Goal: Information Seeking & Learning: Learn about a topic

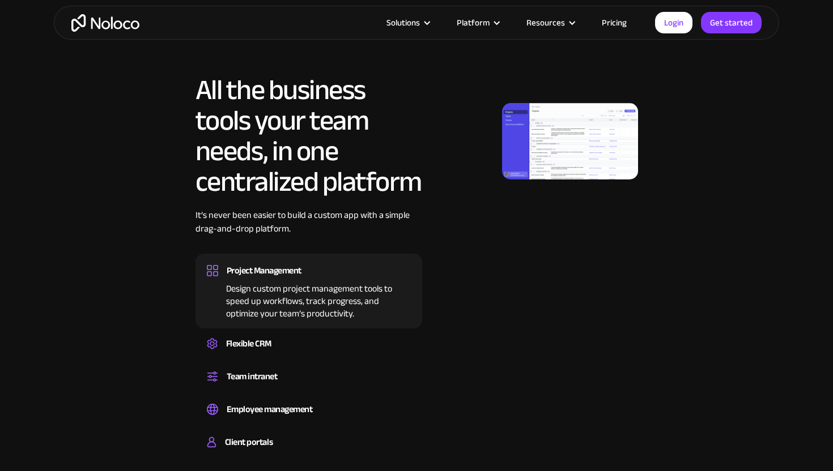
scroll to position [601, 0]
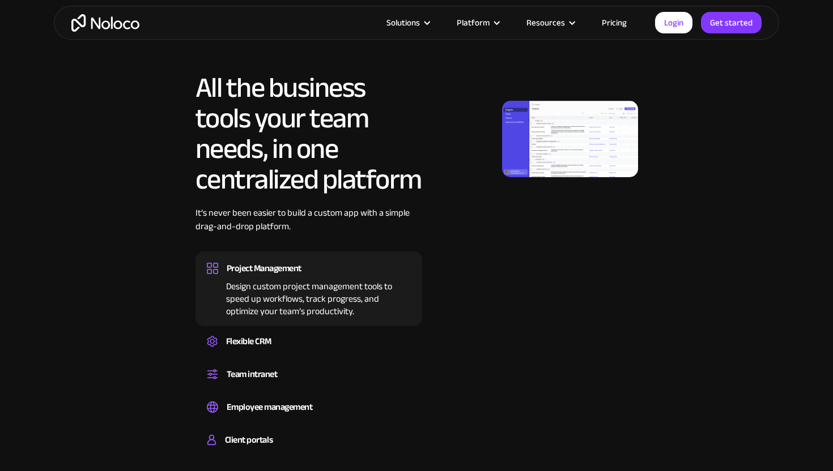
click at [559, 129] on img at bounding box center [570, 139] width 136 height 76
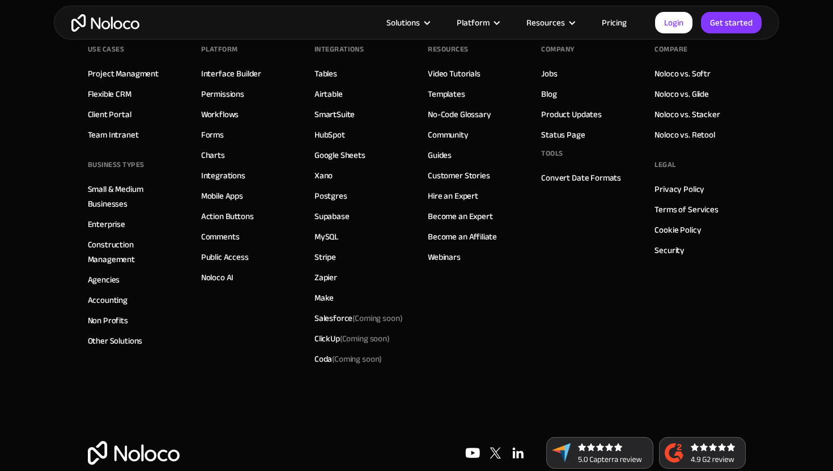
scroll to position [6022, 0]
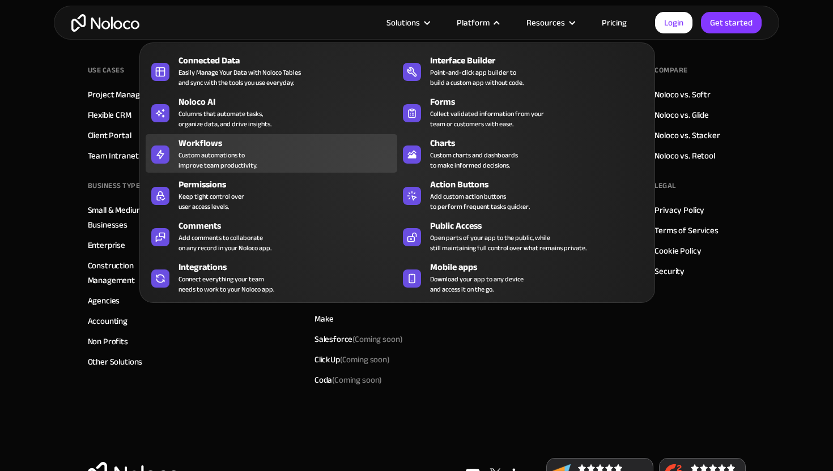
click at [245, 151] on div "Custom automations to improve team productivity." at bounding box center [217, 160] width 79 height 20
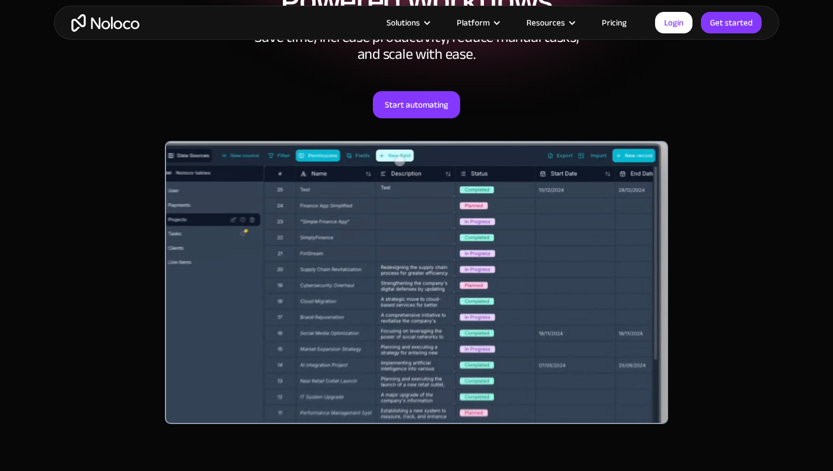
scroll to position [197, 0]
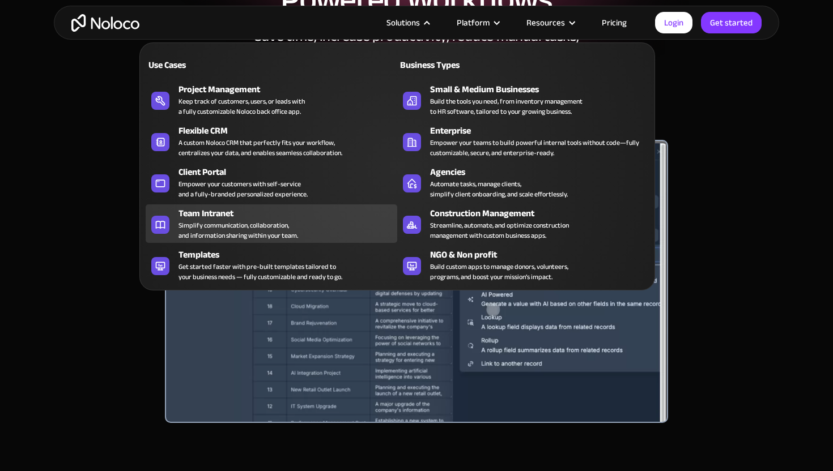
click at [259, 229] on div "Simplify communication, collaboration, and information sharing within your team." at bounding box center [238, 230] width 120 height 20
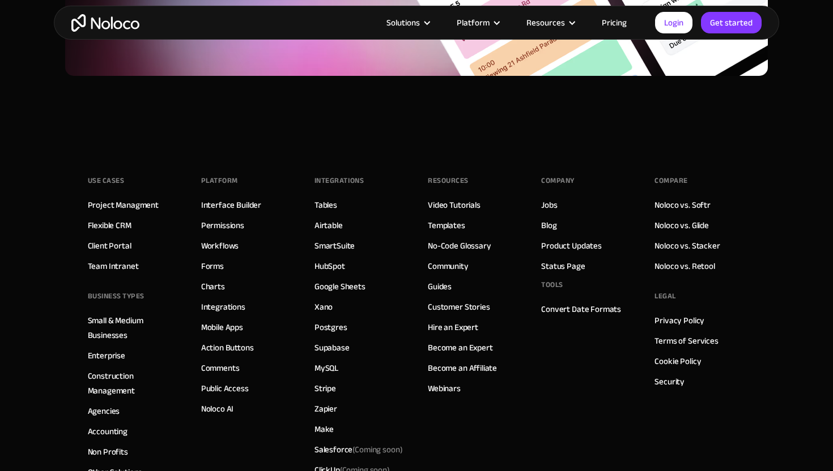
scroll to position [4760, 0]
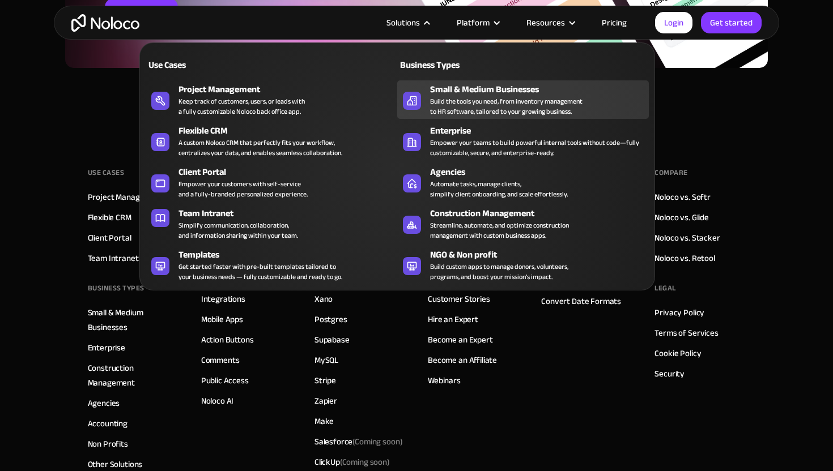
click at [448, 101] on div "Build the tools you need, from inventory management to HR software, tailored to…" at bounding box center [506, 106] width 152 height 20
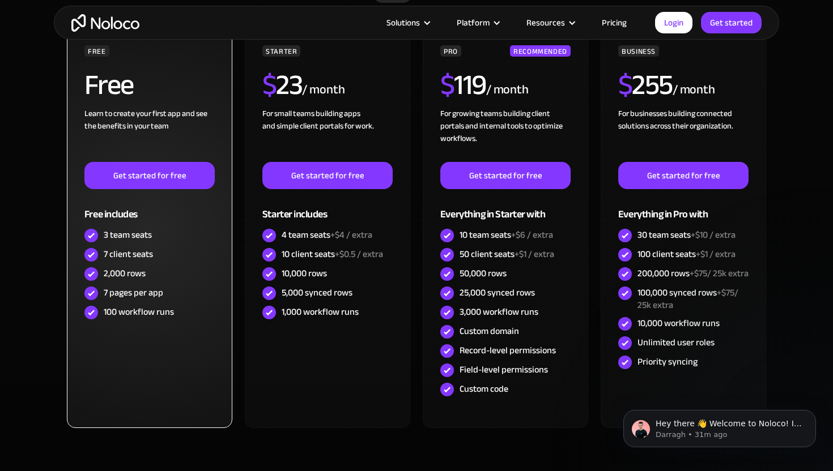
click at [151, 257] on div "7 client seats" at bounding box center [128, 254] width 49 height 12
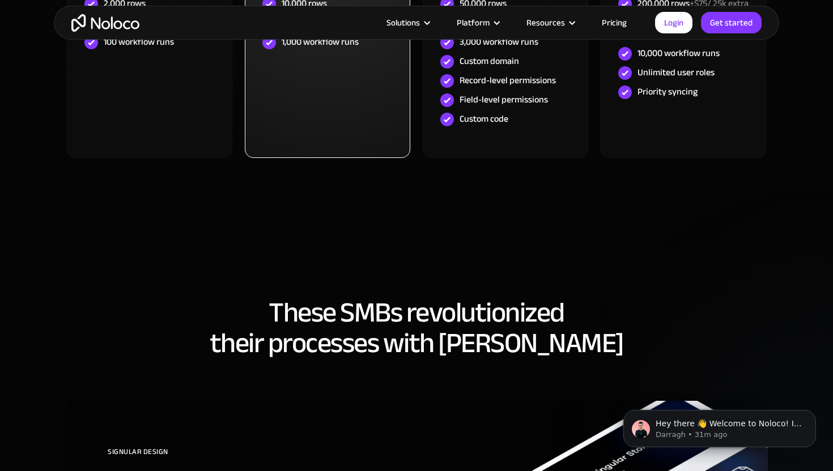
scroll to position [3432, 0]
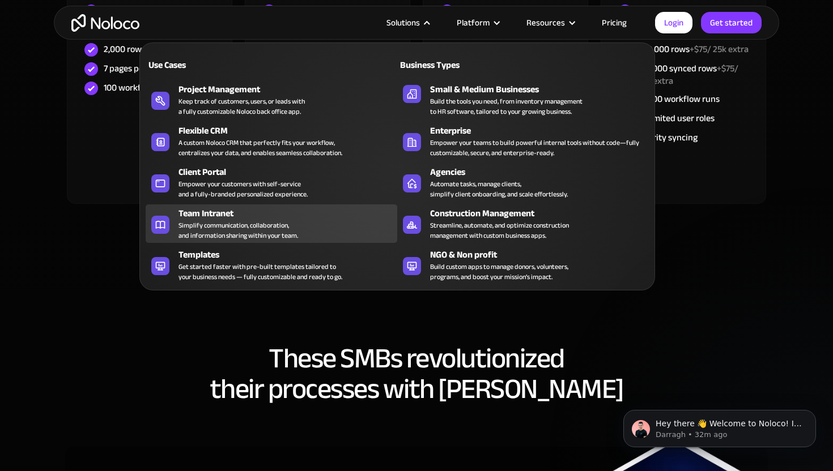
click at [249, 234] on div "Simplify communication, collaboration, and information sharing within your team." at bounding box center [238, 230] width 120 height 20
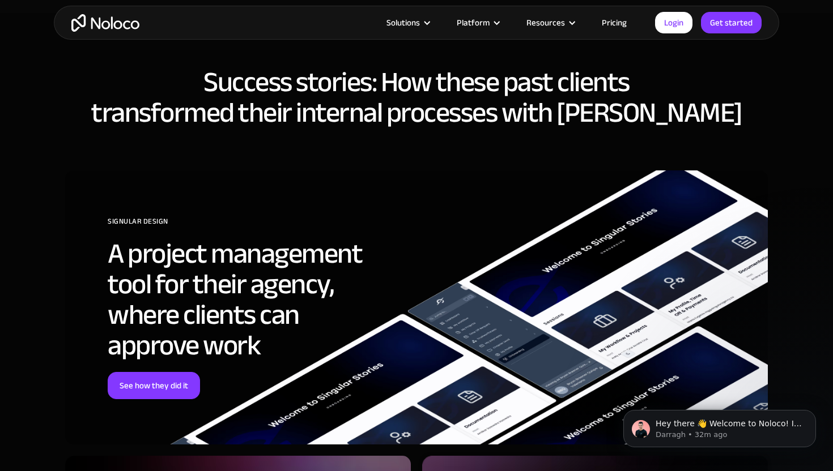
scroll to position [2887, 0]
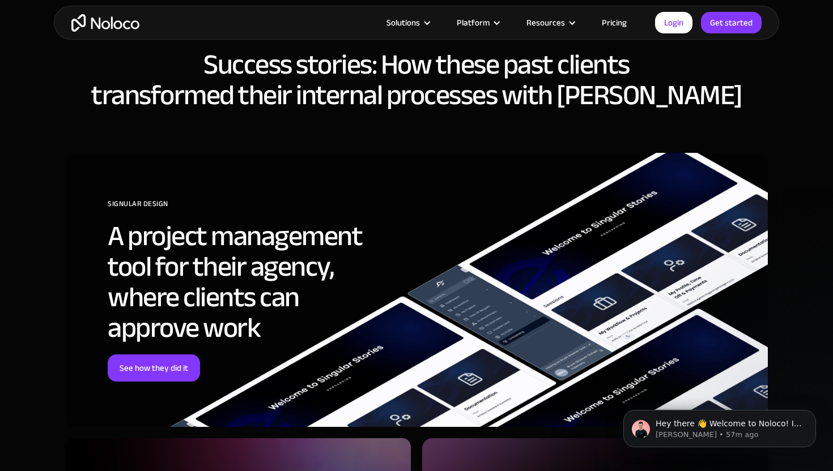
click at [624, 22] on link "Pricing" at bounding box center [614, 22] width 53 height 15
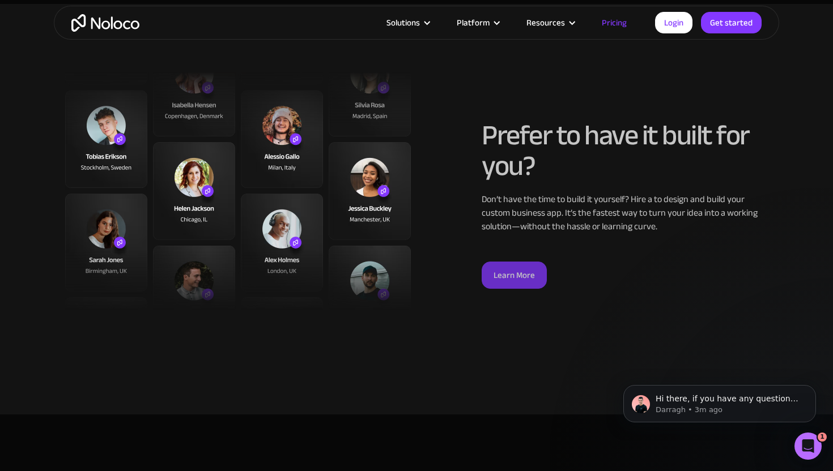
scroll to position [4152, 0]
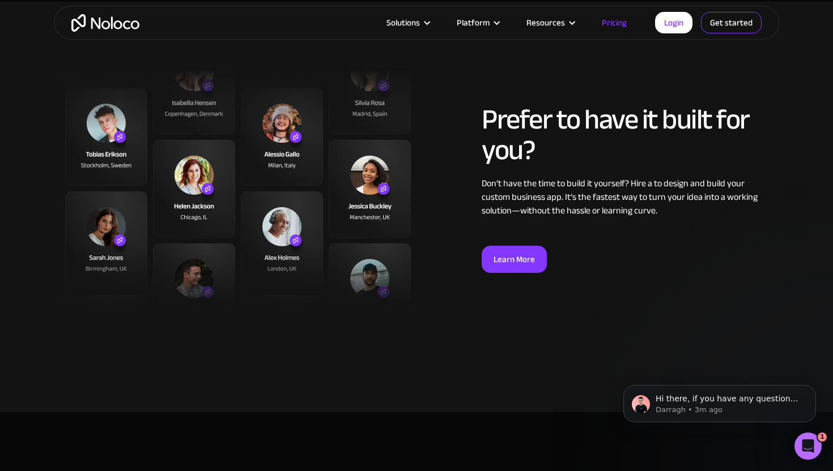
click at [735, 24] on link "Get started" at bounding box center [731, 23] width 61 height 22
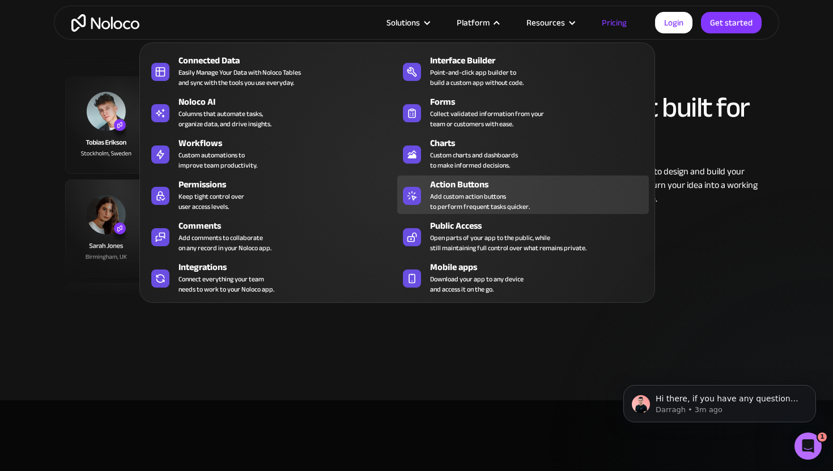
scroll to position [4167, 0]
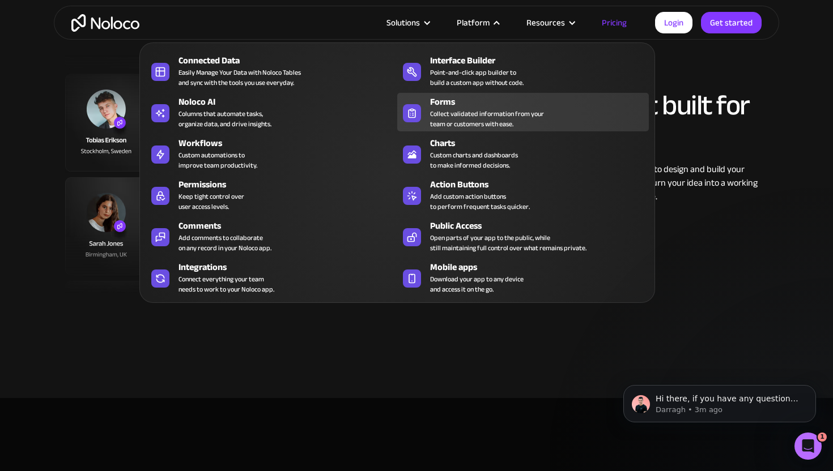
click at [498, 114] on div "Collect validated information from your team or customers with ease." at bounding box center [487, 119] width 114 height 20
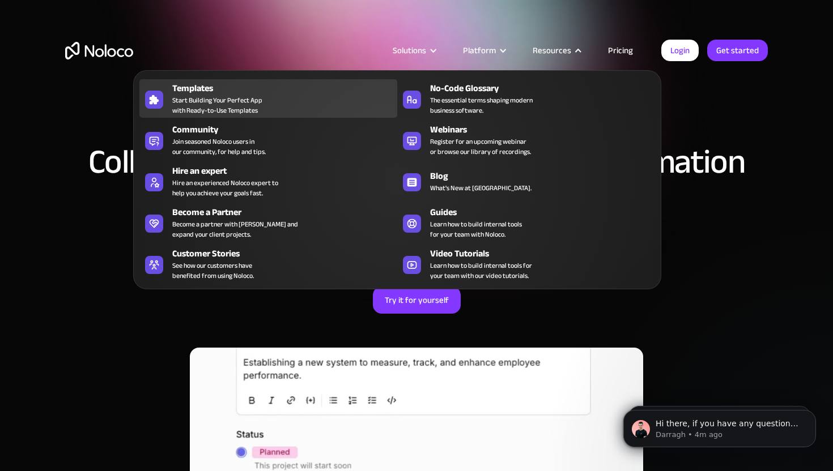
click at [256, 92] on div "Templates" at bounding box center [287, 89] width 230 height 14
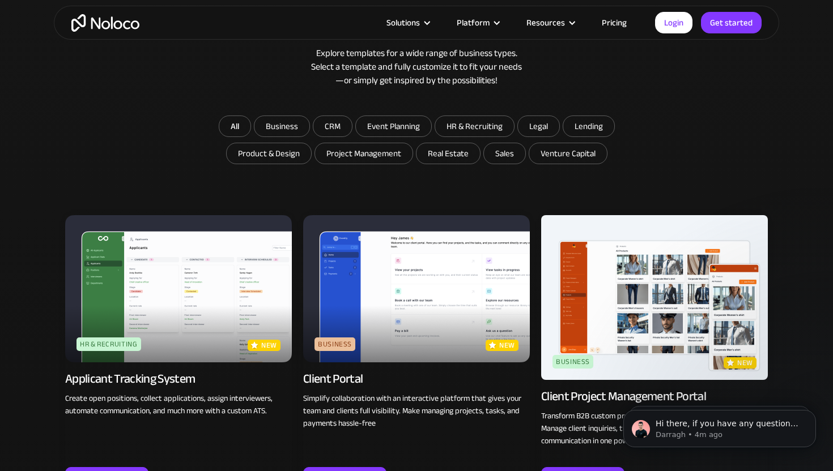
scroll to position [618, 0]
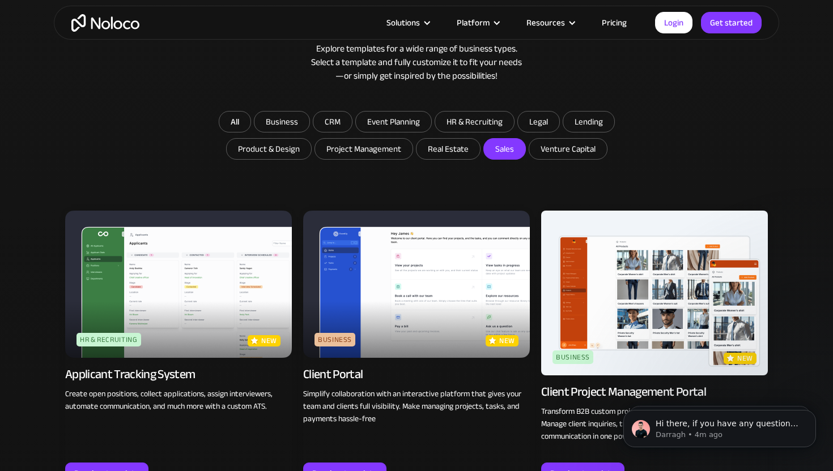
click at [480, 145] on input "Sales" at bounding box center [447, 149] width 63 height 20
checkbox input "true"
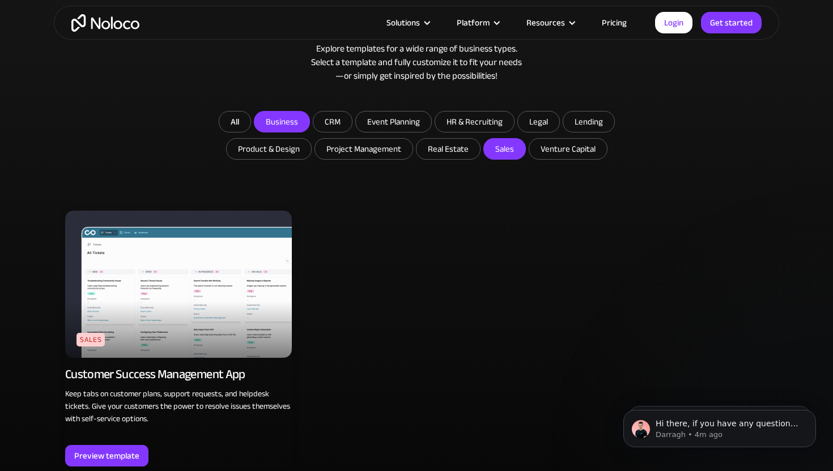
click at [284, 127] on input "Business" at bounding box center [281, 122] width 55 height 20
checkbox input "true"
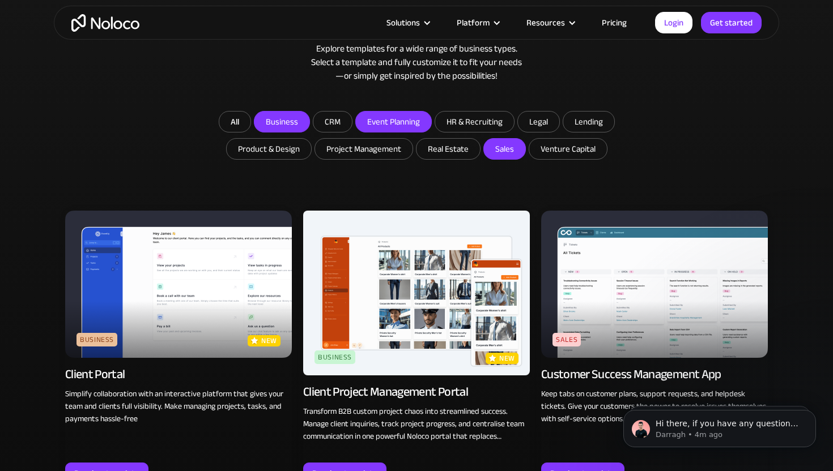
click at [309, 119] on input "Event Planning" at bounding box center [281, 122] width 55 height 20
checkbox input "true"
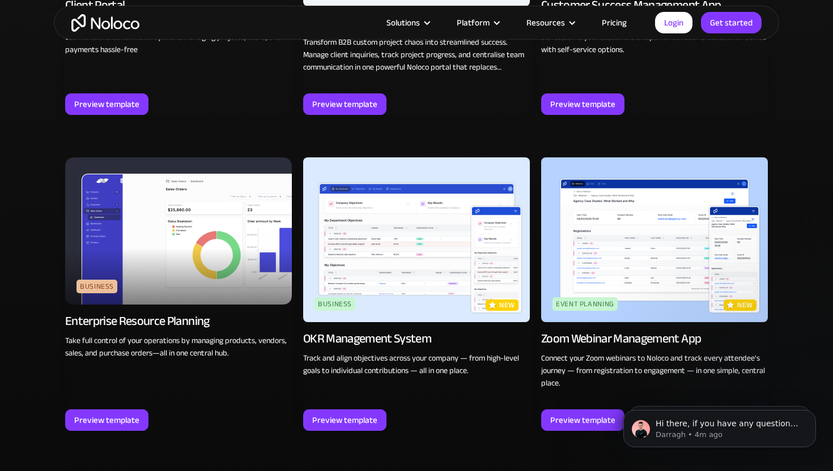
scroll to position [991, 0]
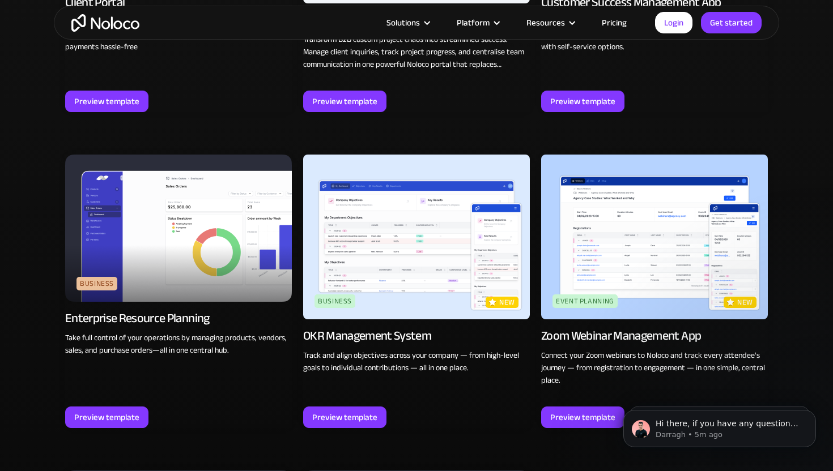
click at [342, 227] on img at bounding box center [416, 237] width 227 height 165
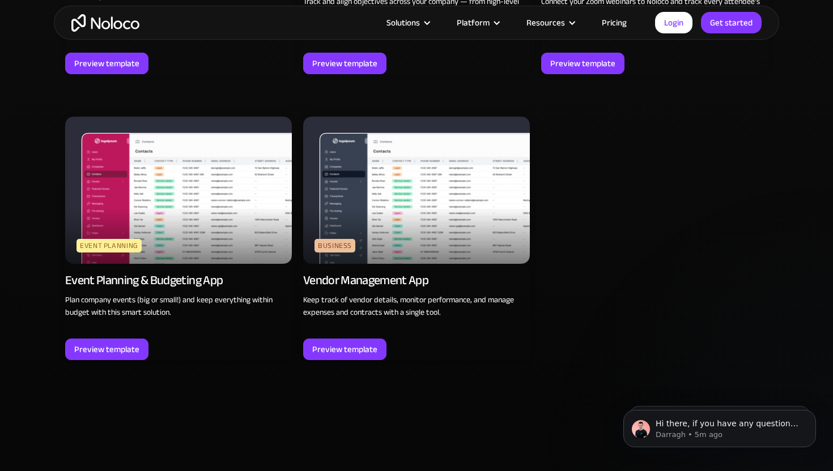
click at [235, 239] on img at bounding box center [178, 190] width 227 height 147
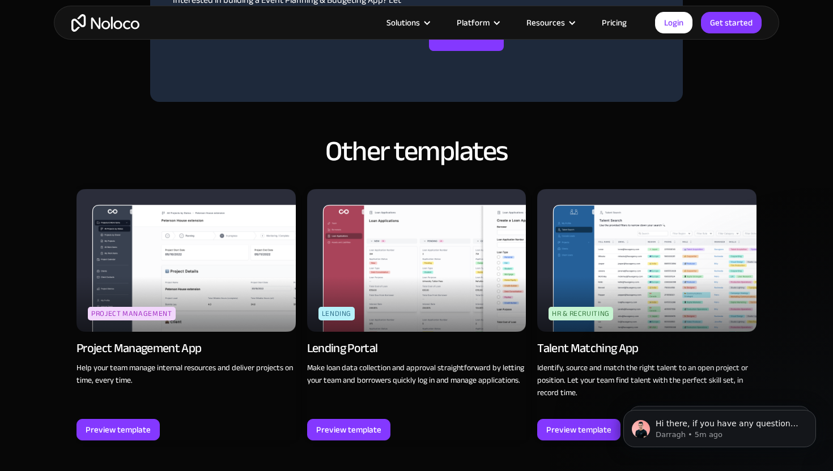
scroll to position [878, 0]
